Goal: Find specific page/section

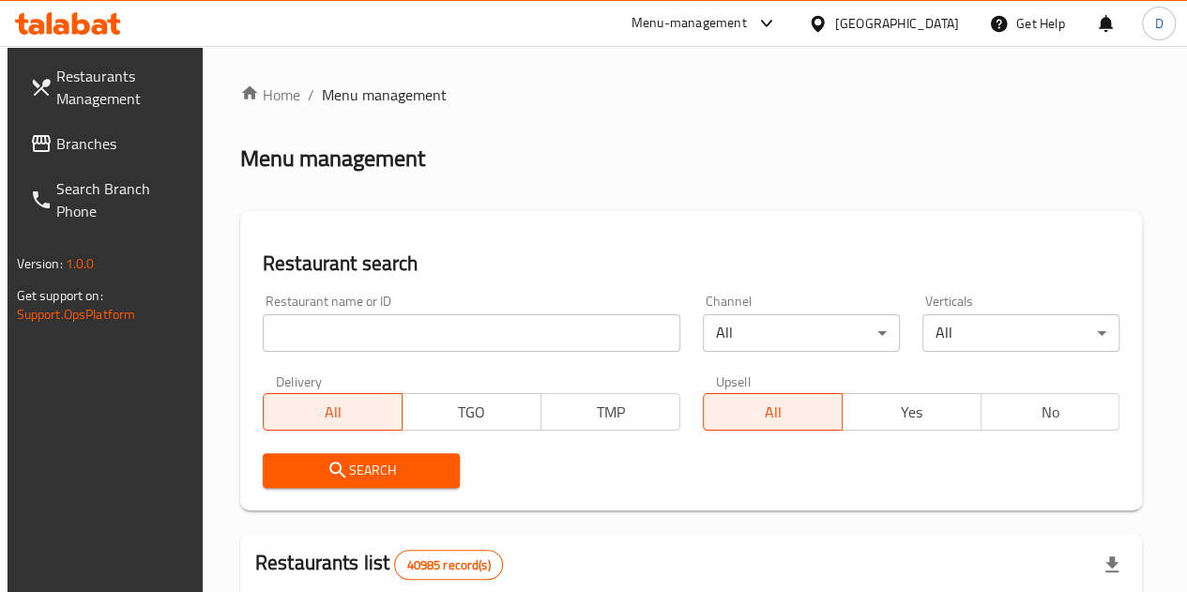
click at [343, 355] on div "Restaurant name or ID Restaurant name or ID" at bounding box center [472, 323] width 440 height 80
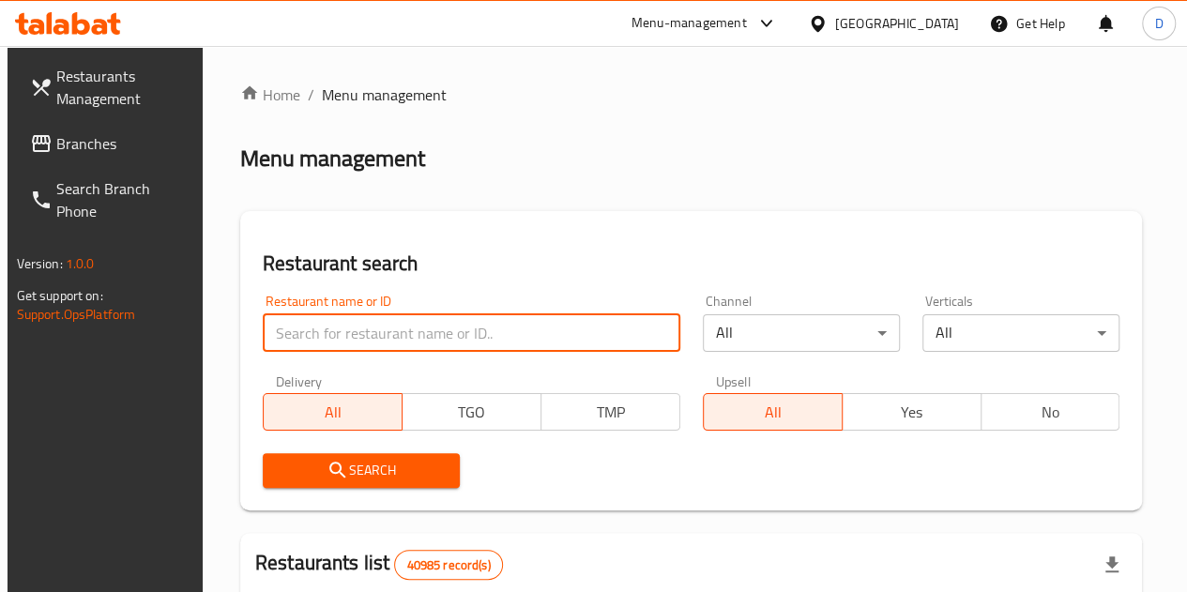
click at [342, 331] on input "search" at bounding box center [472, 333] width 418 height 38
type input "panda house"
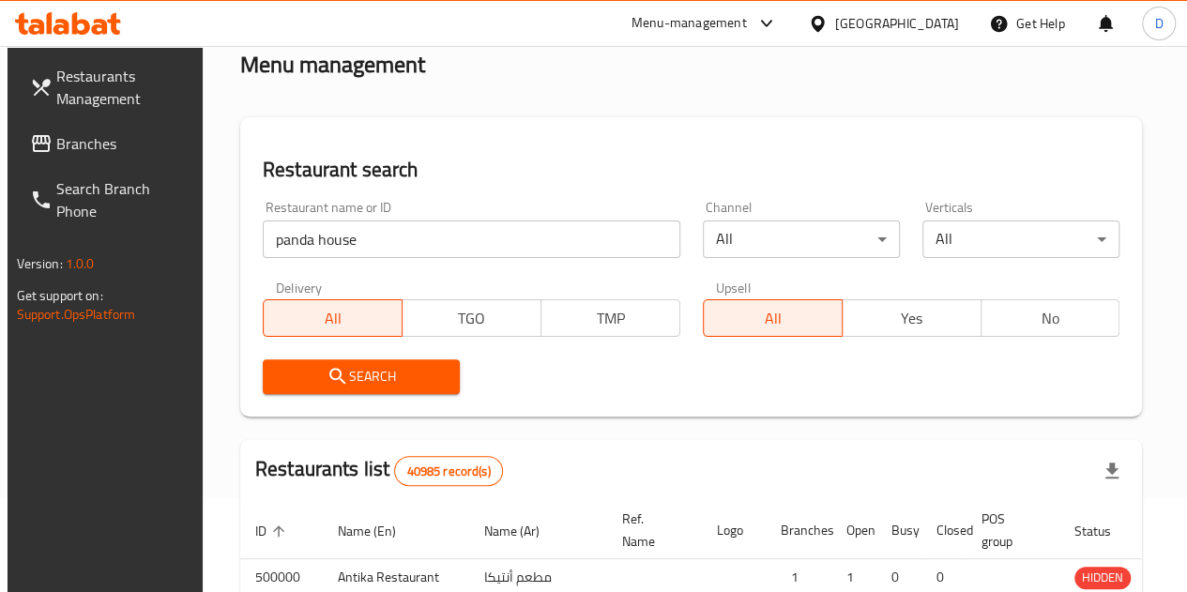
scroll to position [97, 0]
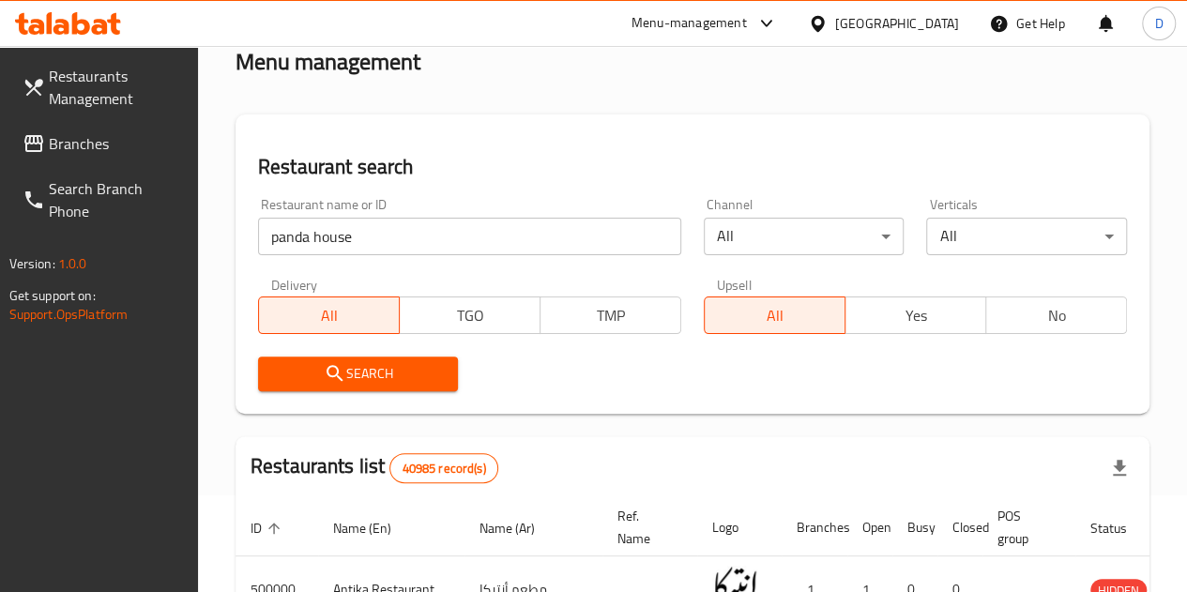
click at [411, 377] on span "Search" at bounding box center [358, 373] width 171 height 23
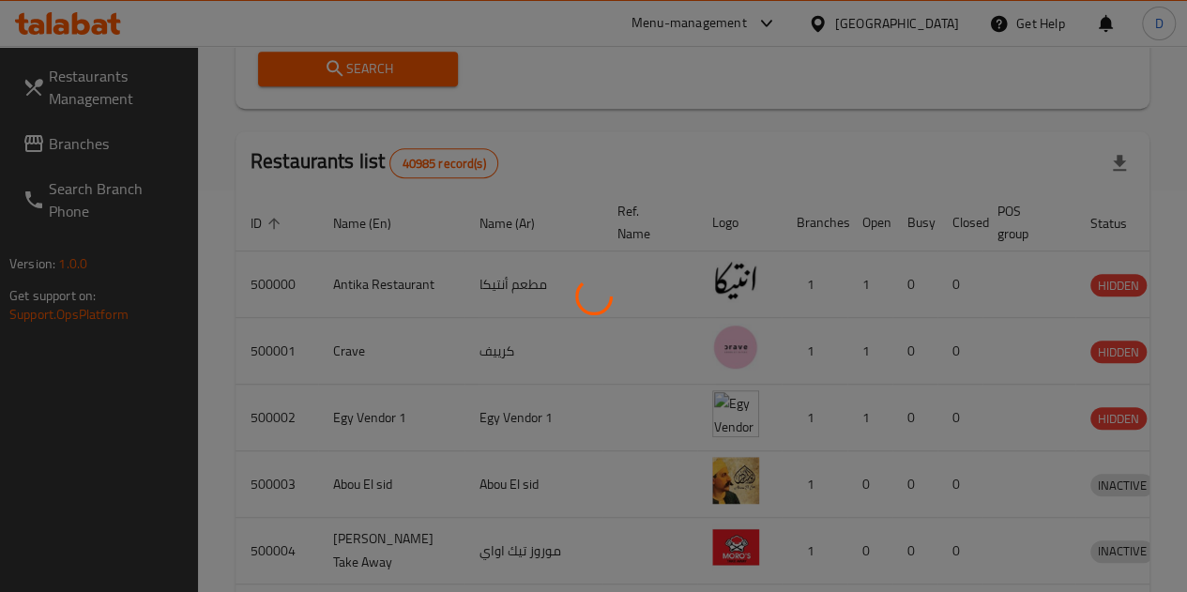
scroll to position [406, 0]
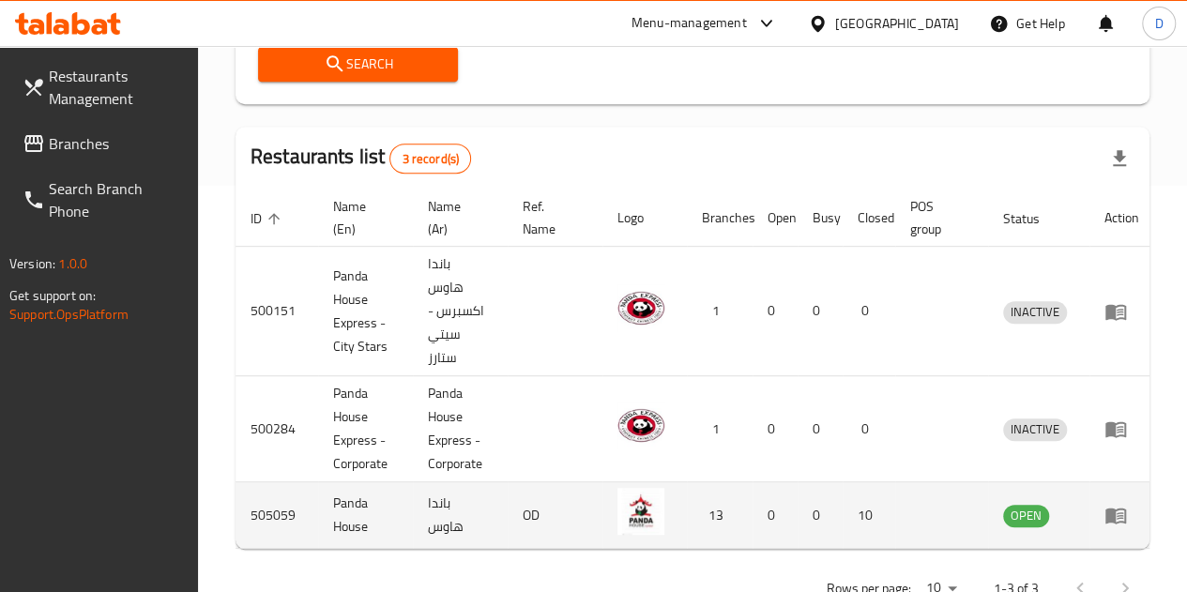
click at [1099, 506] on td "enhanced table" at bounding box center [1122, 515] width 65 height 67
click at [1113, 513] on icon "enhanced table" at bounding box center [1116, 517] width 21 height 16
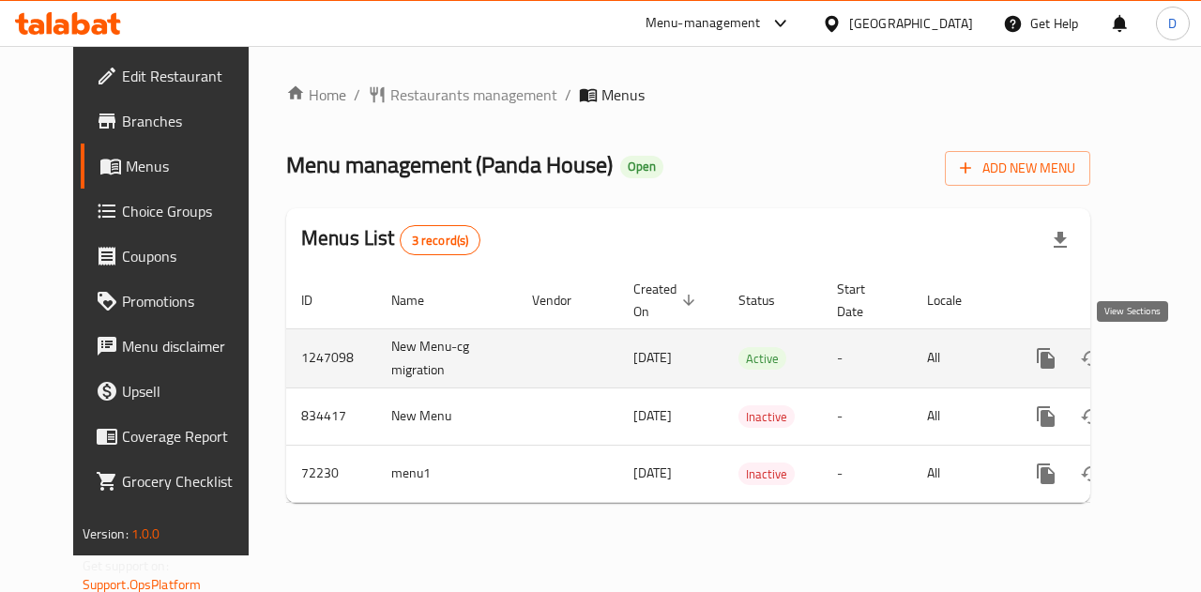
click at [1170, 359] on icon "enhanced table" at bounding box center [1181, 358] width 23 height 23
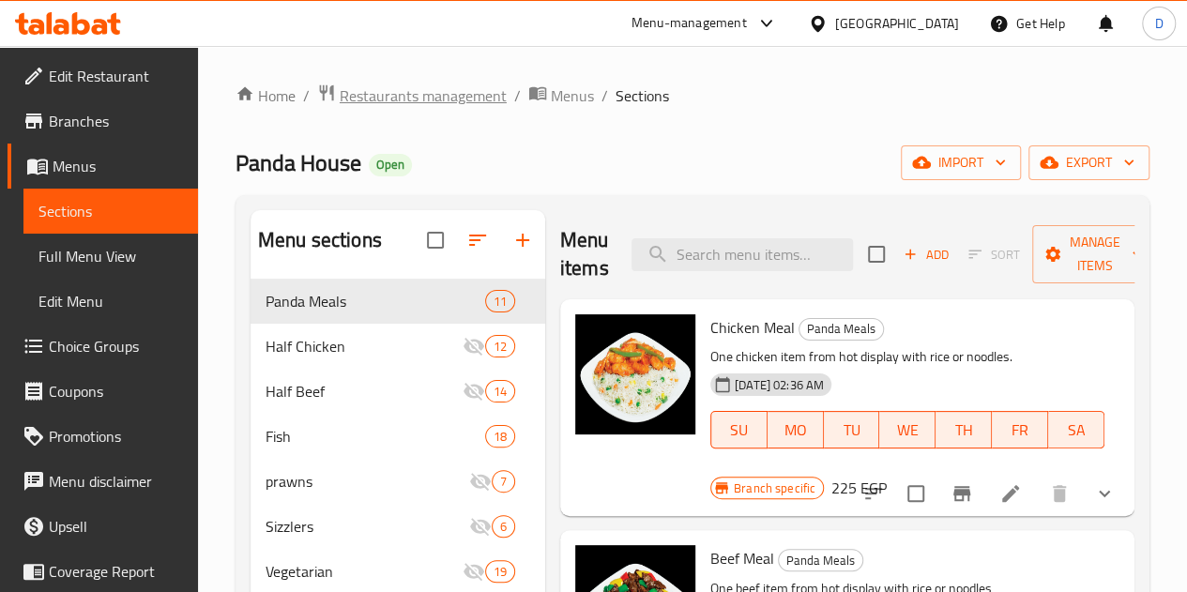
click at [461, 98] on span "Restaurants management" at bounding box center [423, 95] width 167 height 23
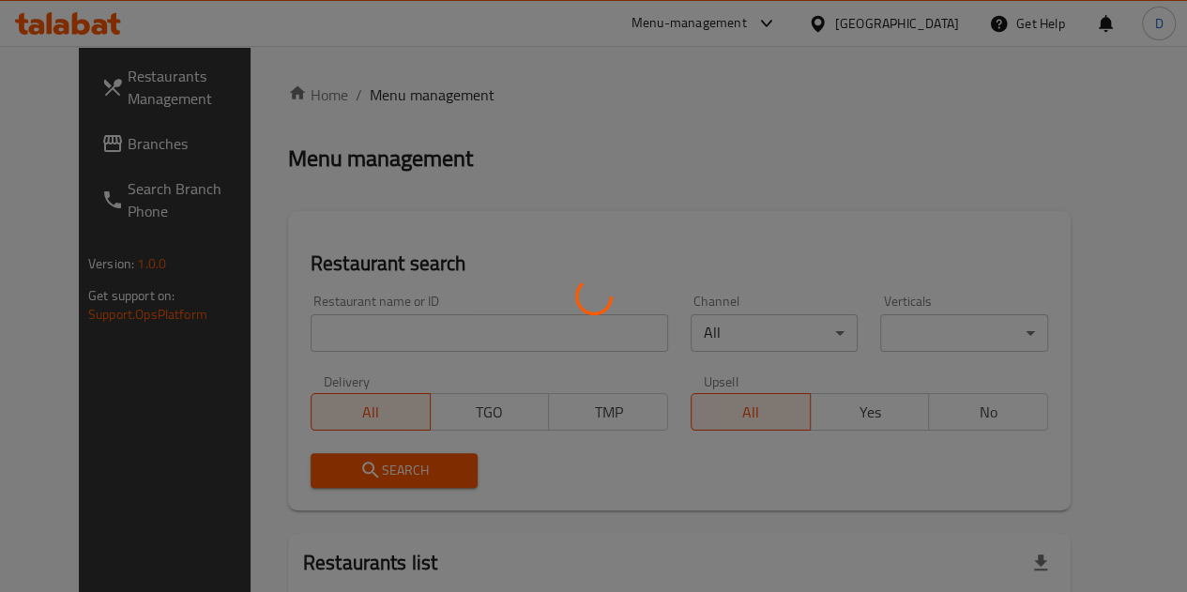
click at [815, 21] on div at bounding box center [593, 296] width 1187 height 592
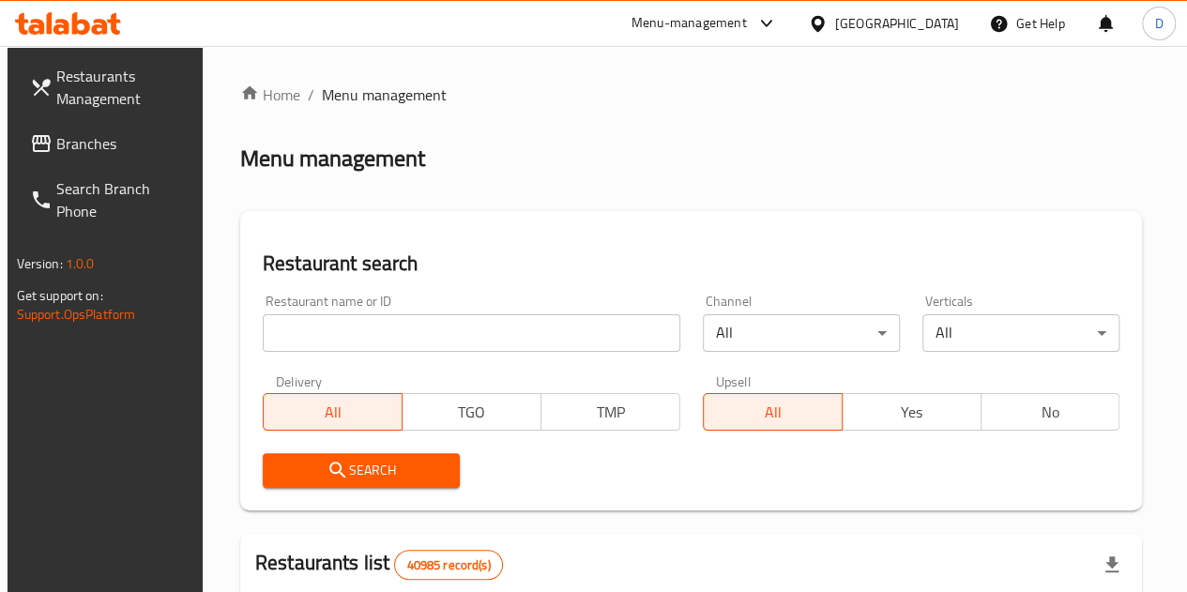
click at [778, 16] on div at bounding box center [762, 23] width 31 height 23
click at [747, 205] on div "Restaurant-Management" at bounding box center [676, 206] width 147 height 21
